Goal: Task Accomplishment & Management: Manage account settings

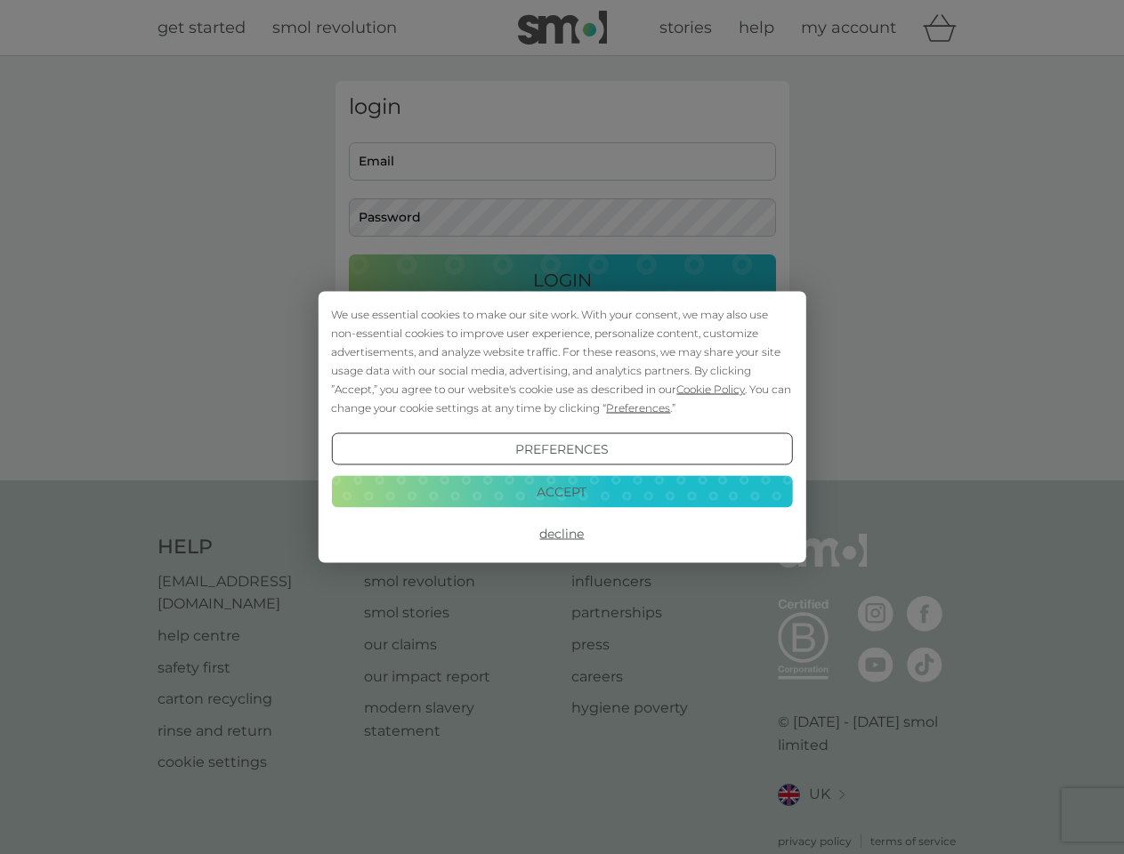
click at [711, 389] on span "Cookie Policy" at bounding box center [710, 389] width 69 height 13
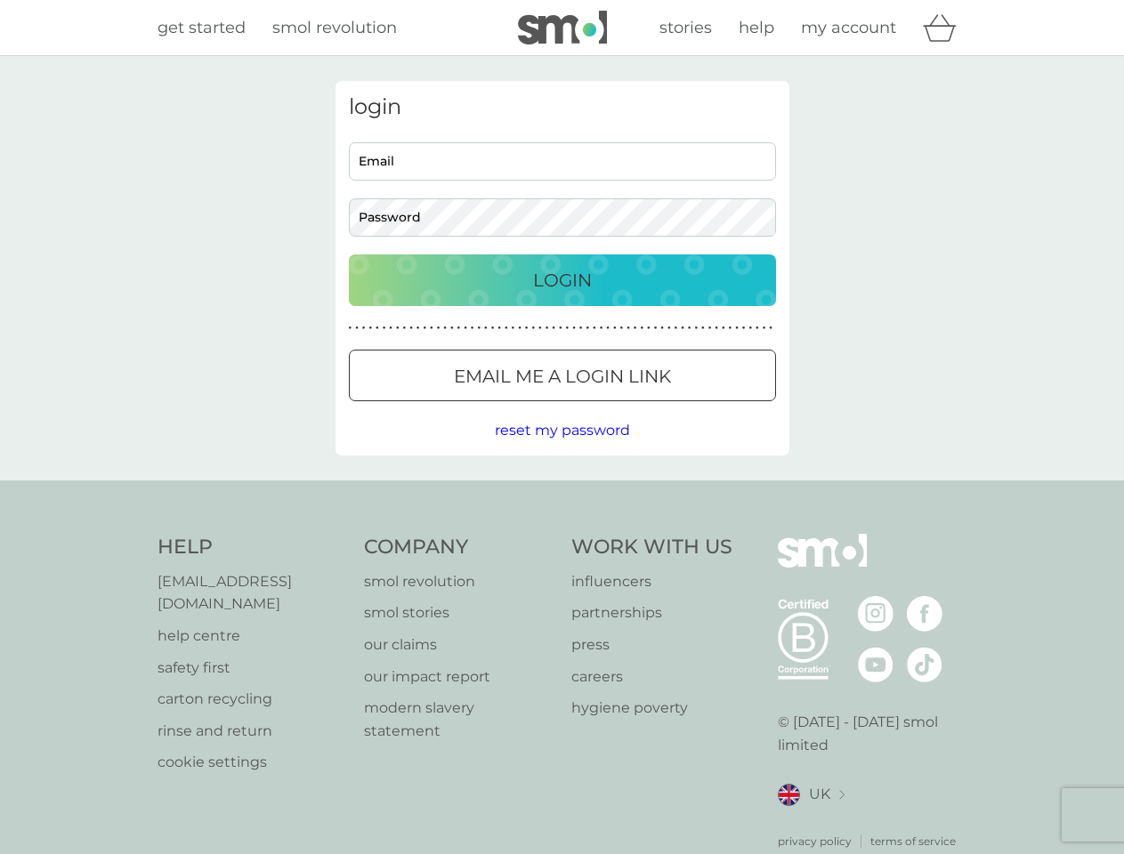
click at [636, 408] on div "login Email Password Login ● ● ● ● ● ● ● ● ● ● ● ● ● ● ● ● ● ● ● ● ● ● ● ● ● ● …" at bounding box center [563, 268] width 454 height 375
click at [562, 449] on div "login Email Password Login ● ● ● ● ● ● ● ● ● ● ● ● ● ● ● ● ● ● ● ● ● ● ● ● ● ● …" at bounding box center [563, 268] width 454 height 375
click at [562, 534] on div "Help [EMAIL_ADDRESS][DOMAIN_NAME] help centre safety first carton recycling rin…" at bounding box center [563, 692] width 810 height 316
click at [562, 491] on div "Help [EMAIL_ADDRESS][DOMAIN_NAME] help centre safety first carton recycling rin…" at bounding box center [562, 692] width 1124 height 423
